Goal: Find specific fact: Find specific page/section

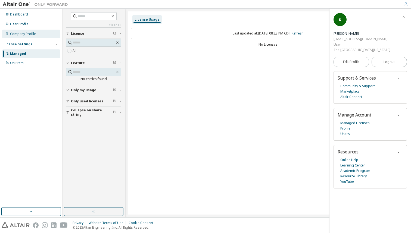
click at [38, 32] on div "Company Profile" at bounding box center [31, 34] width 58 height 9
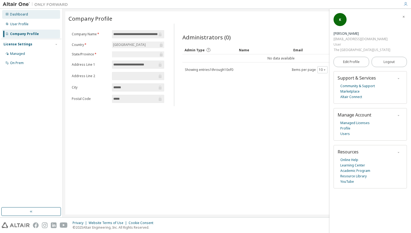
click at [39, 17] on div "Dashboard" at bounding box center [31, 14] width 58 height 9
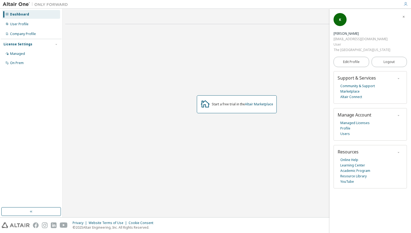
click at [241, 106] on div "Start a free trial in the Altair Marketplace" at bounding box center [242, 104] width 61 height 4
click at [256, 105] on link "Altair Marketplace" at bounding box center [259, 104] width 28 height 5
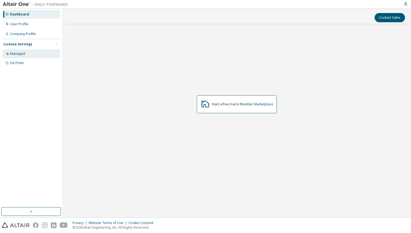
click at [19, 54] on div "Managed" at bounding box center [17, 54] width 15 height 4
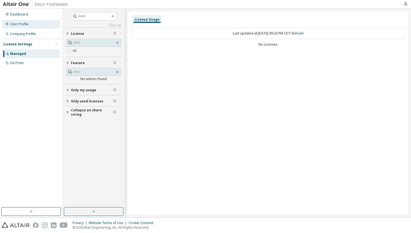
click at [31, 25] on div "User Profile" at bounding box center [31, 24] width 58 height 9
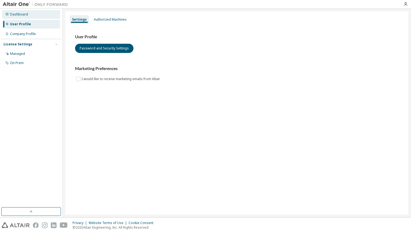
click at [32, 14] on div "Dashboard" at bounding box center [31, 14] width 58 height 9
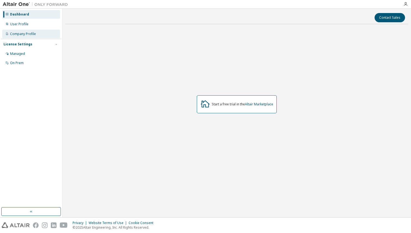
click at [37, 33] on div "Company Profile" at bounding box center [31, 34] width 58 height 9
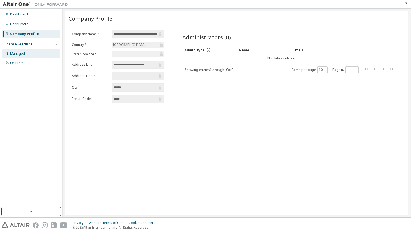
click at [37, 57] on div "Managed" at bounding box center [31, 53] width 58 height 9
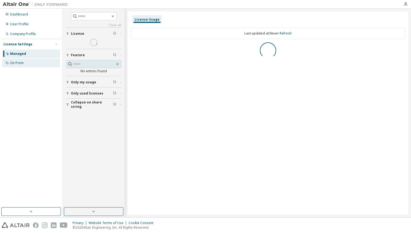
click at [37, 64] on div "On Prem" at bounding box center [31, 63] width 58 height 9
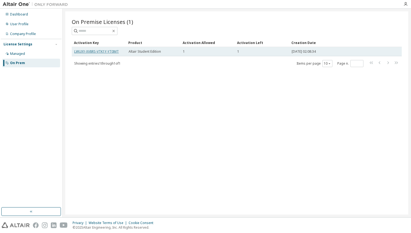
click at [76, 51] on link "LWUXY-XV8RS-VTK1Y-YT0MT" at bounding box center [96, 51] width 45 height 5
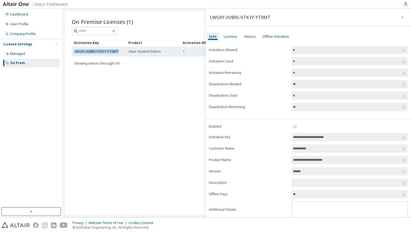
click at [73, 52] on td "LWUXY-XV8RS-VTK1Y-YT0MT" at bounding box center [99, 51] width 54 height 9
copy link "LWUXY-XV8RS-VTK1Y-YT0MT"
click at [134, 134] on div "On Premise Licenses (1) Clear Load Save Save As Field Operator Value Select fil…" at bounding box center [236, 112] width 343 height 203
